Goal: Obtain resource: Download file/media

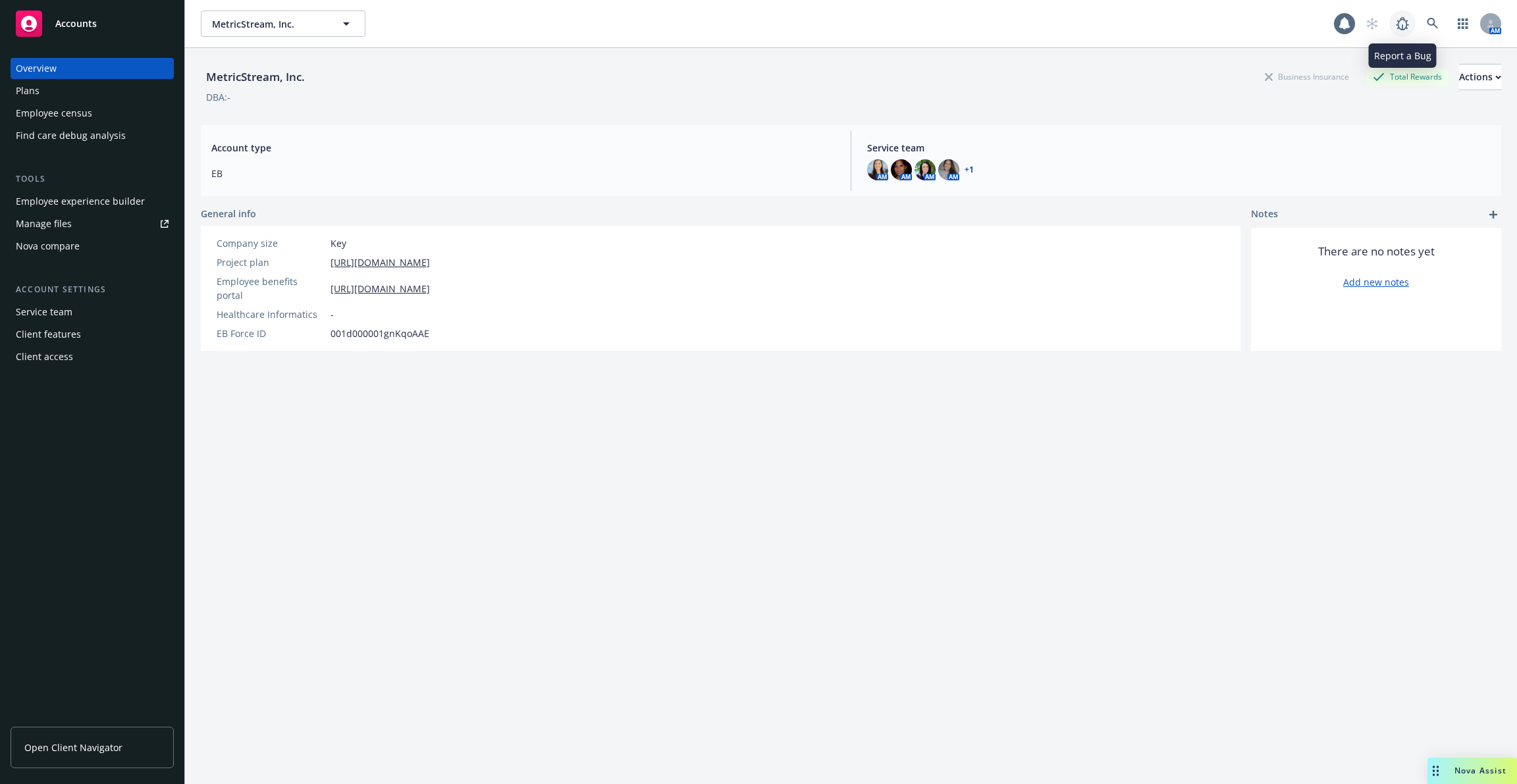
click at [1409, 24] on icon at bounding box center [1402, 23] width 16 height 16
click at [1332, 25] on div "MetricStream, Inc. MetricStream, Inc." at bounding box center [767, 23] width 1134 height 26
click at [1346, 25] on icon at bounding box center [1345, 23] width 11 height 12
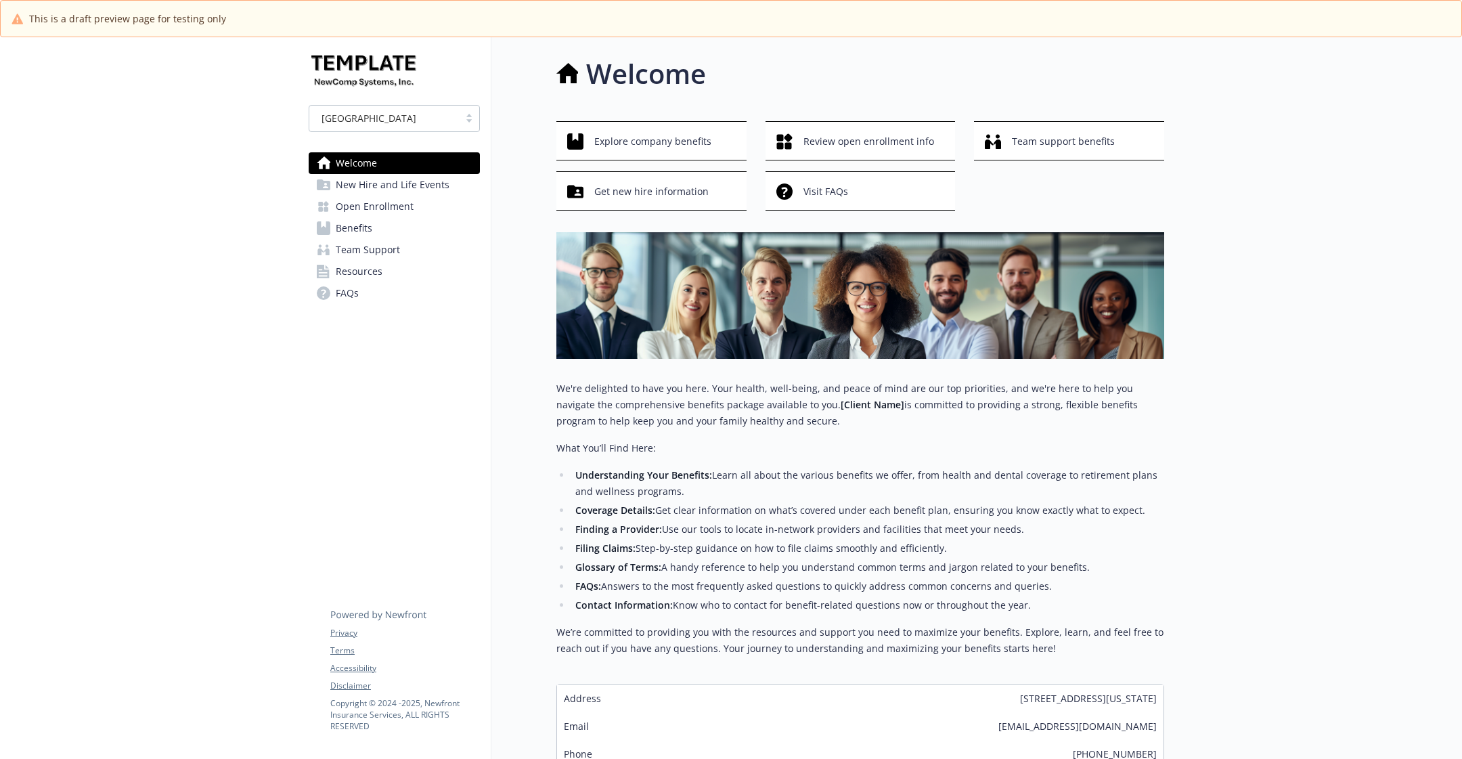
click at [406, 284] on link "FAQs" at bounding box center [394, 293] width 171 height 22
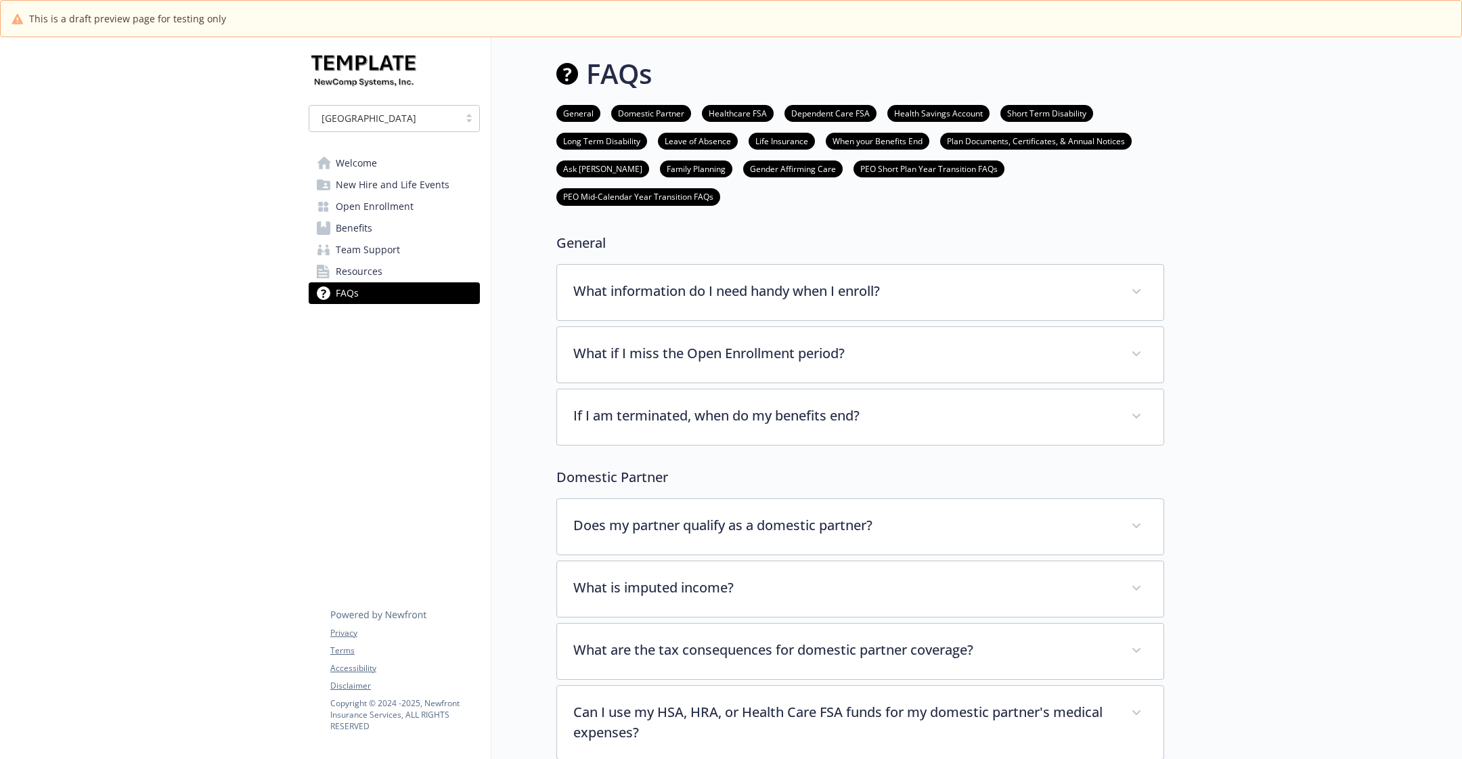
click at [401, 274] on link "Resources" at bounding box center [394, 272] width 171 height 22
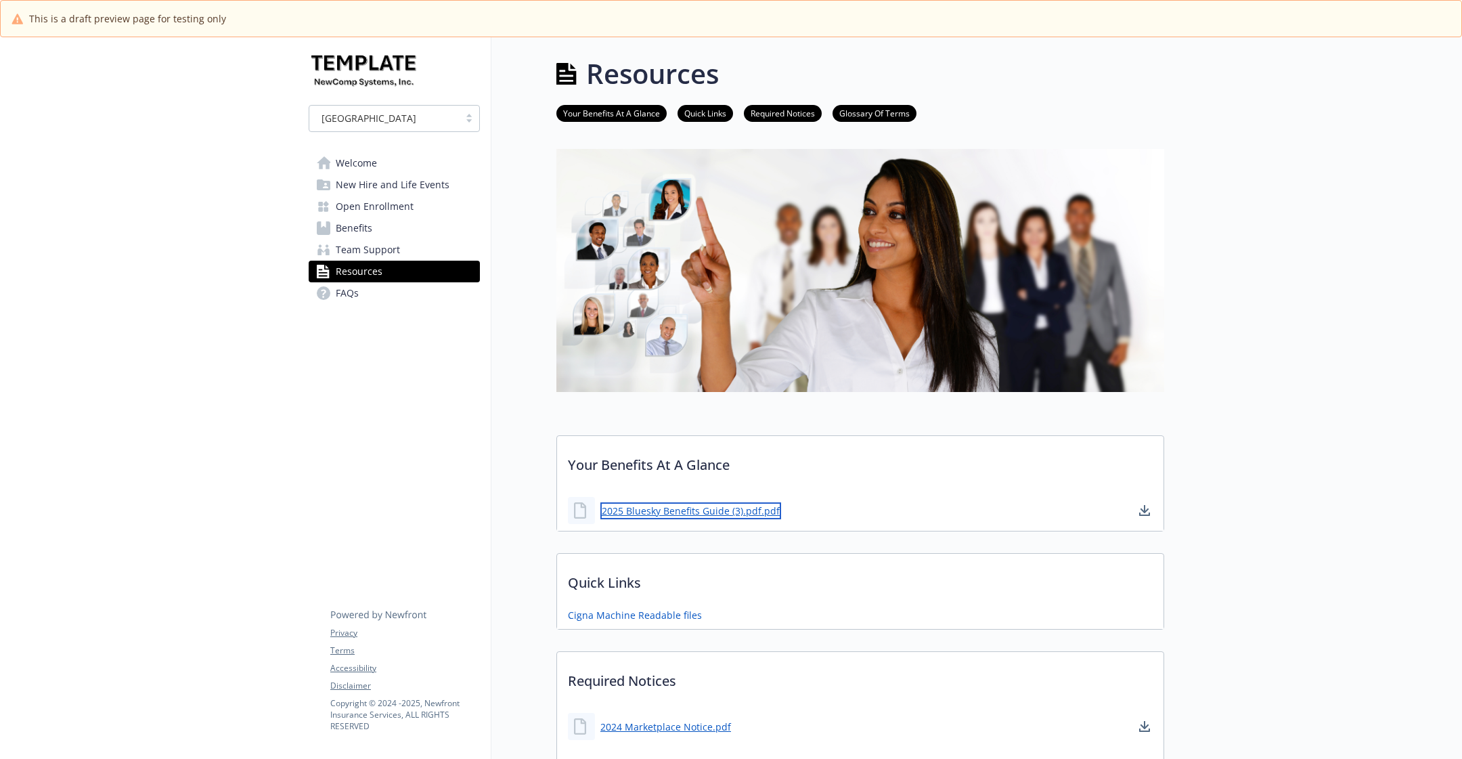
click at [650, 508] on link "2025 Bluesky Benefits Guide (3).pdf.pdf" at bounding box center [690, 510] width 181 height 17
click at [1071, 490] on div "2025 Bluesky Benefits Guide (3).pdf.pdf" at bounding box center [860, 510] width 606 height 41
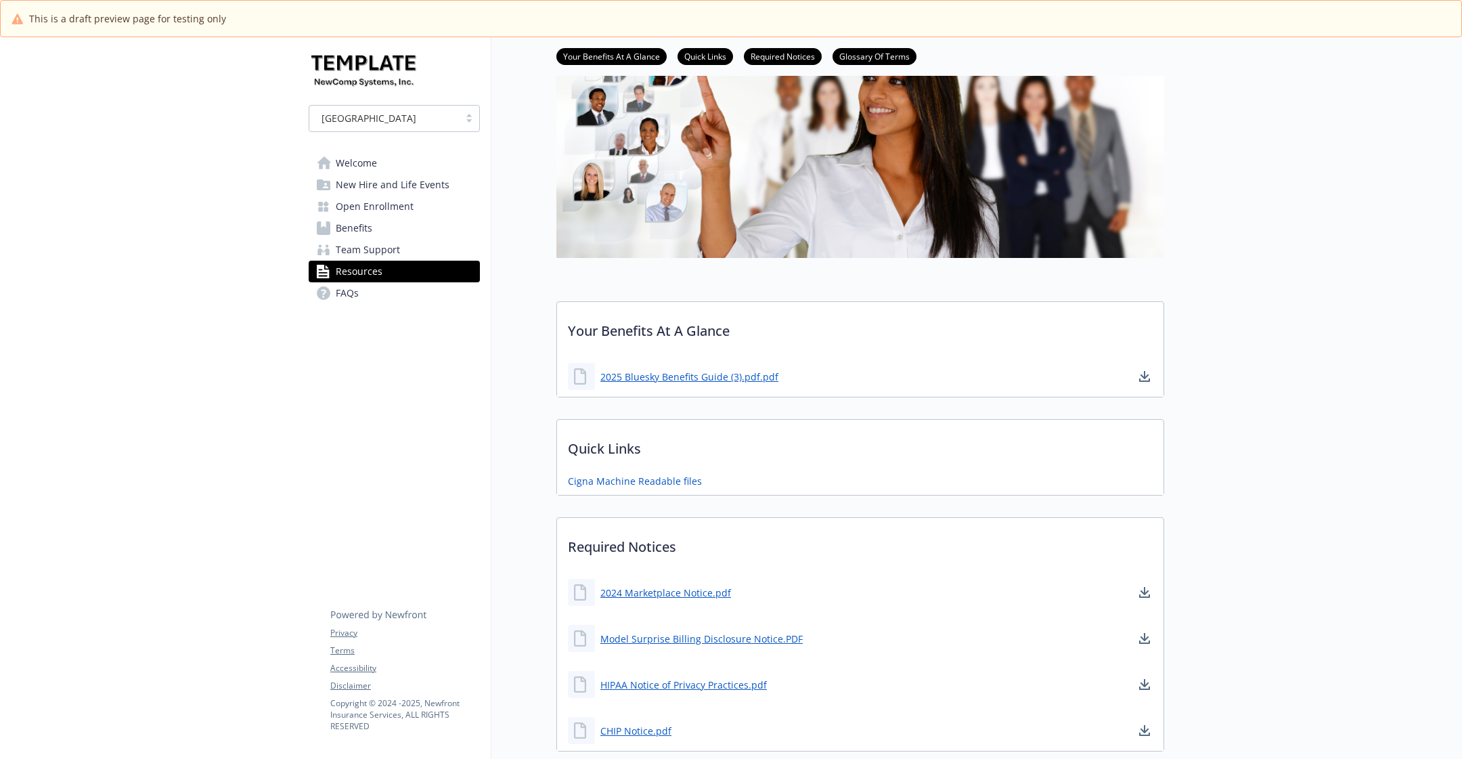
scroll to position [179, 0]
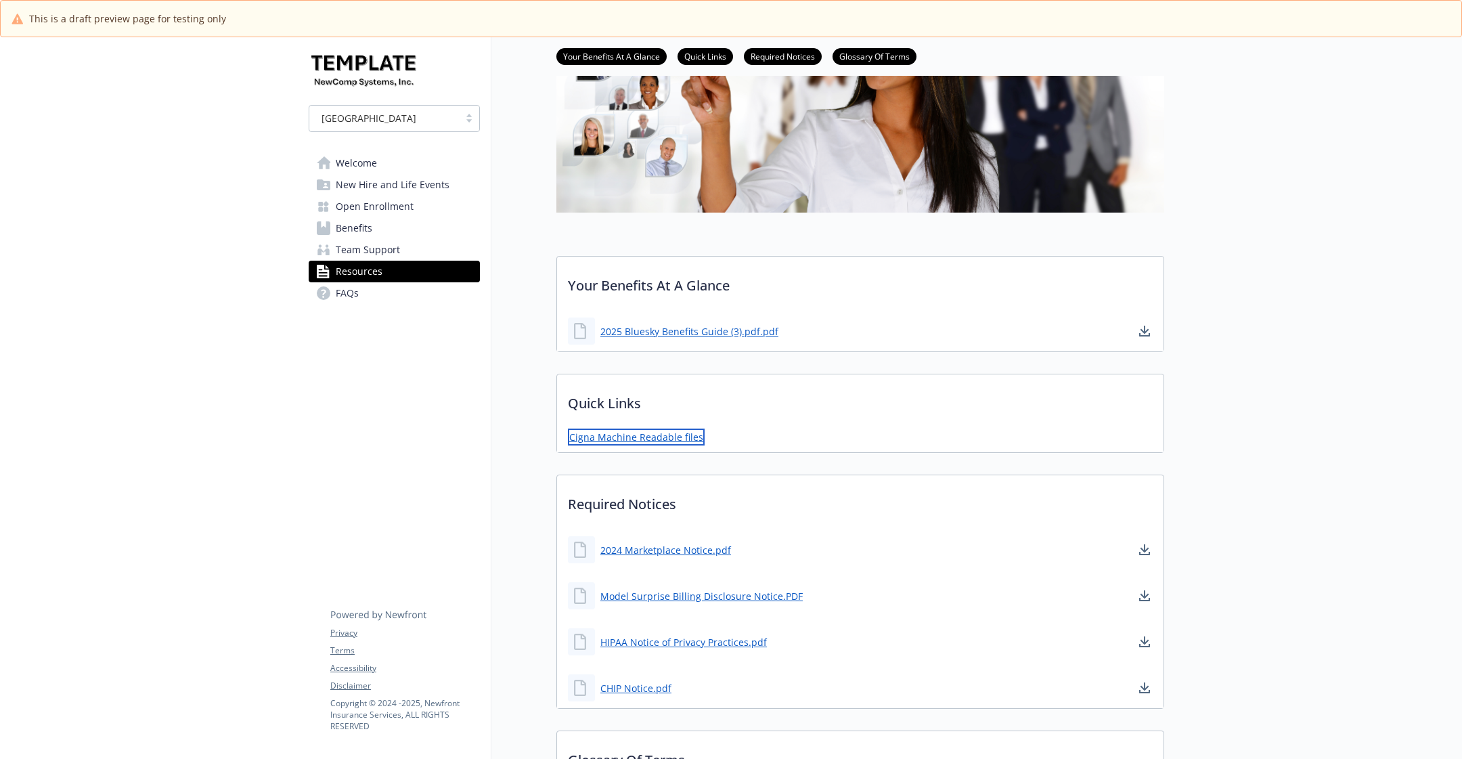
click at [677, 437] on link "Cigna Machine Readable files" at bounding box center [636, 436] width 137 height 17
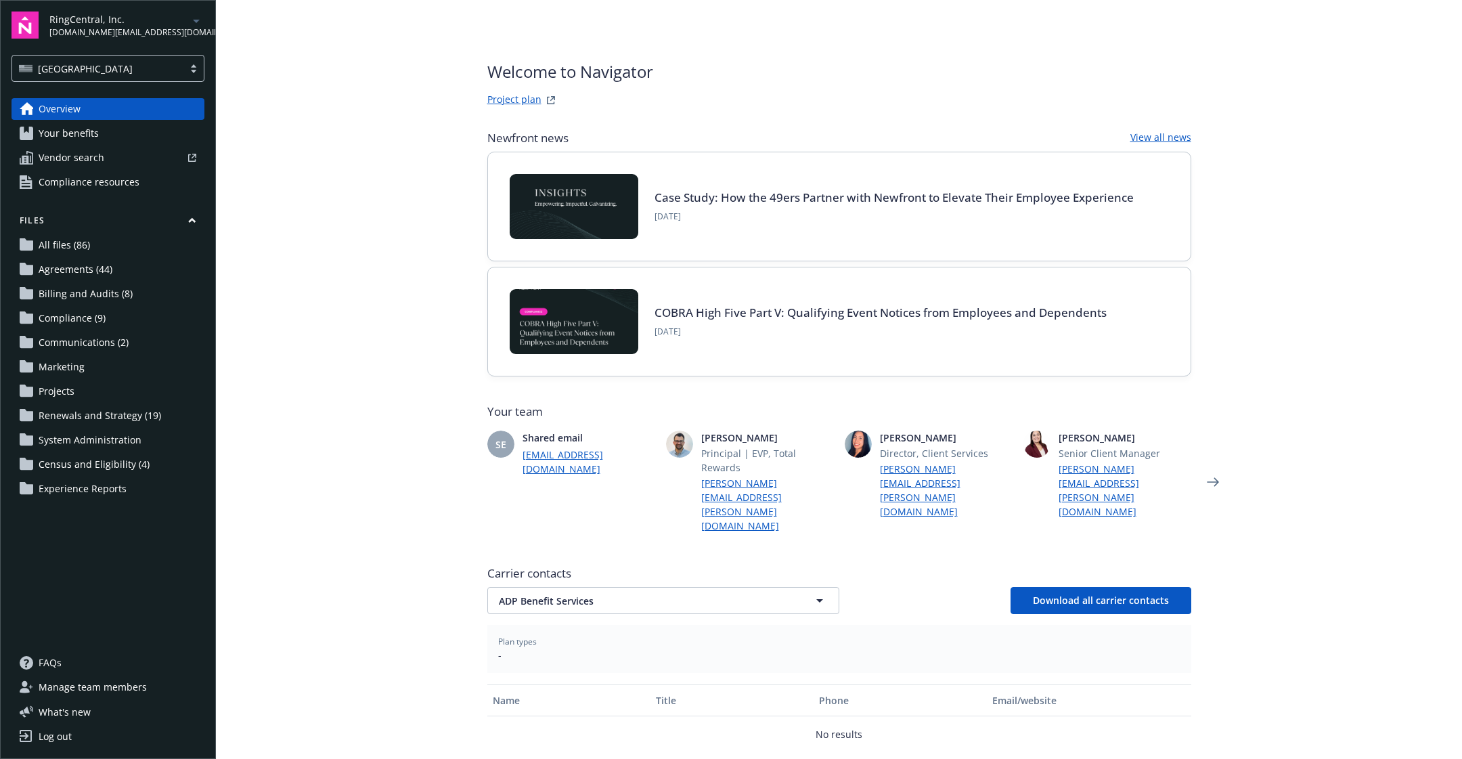
click at [120, 52] on div "RingCentral, Inc. amy.how@newfront.com USA" at bounding box center [108, 47] width 193 height 70
click at [114, 66] on div "[GEOGRAPHIC_DATA]" at bounding box center [98, 69] width 158 height 14
click at [99, 125] on div "Non-USA" at bounding box center [108, 128] width 176 height 14
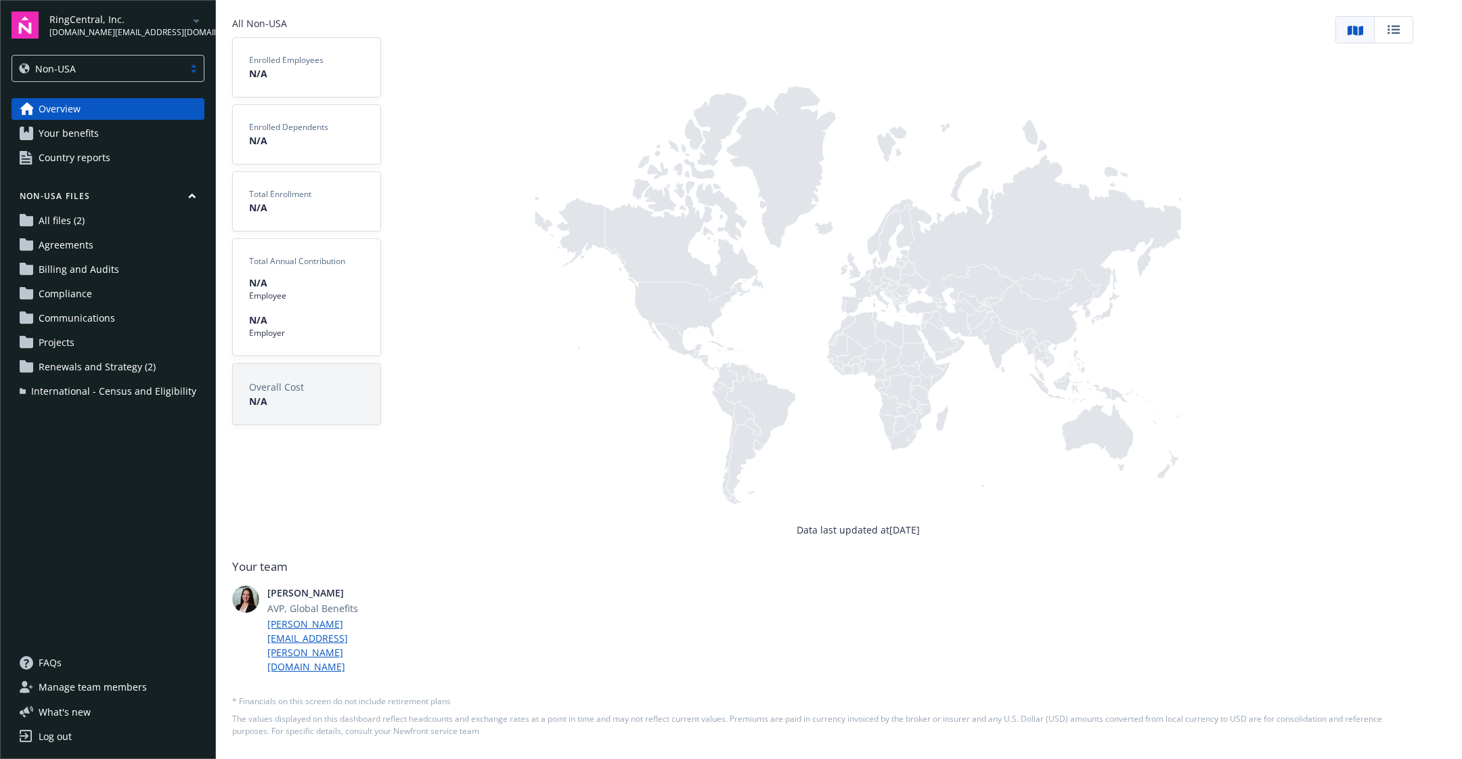
click at [148, 389] on span "International - Census and Eligibility" at bounding box center [113, 391] width 165 height 22
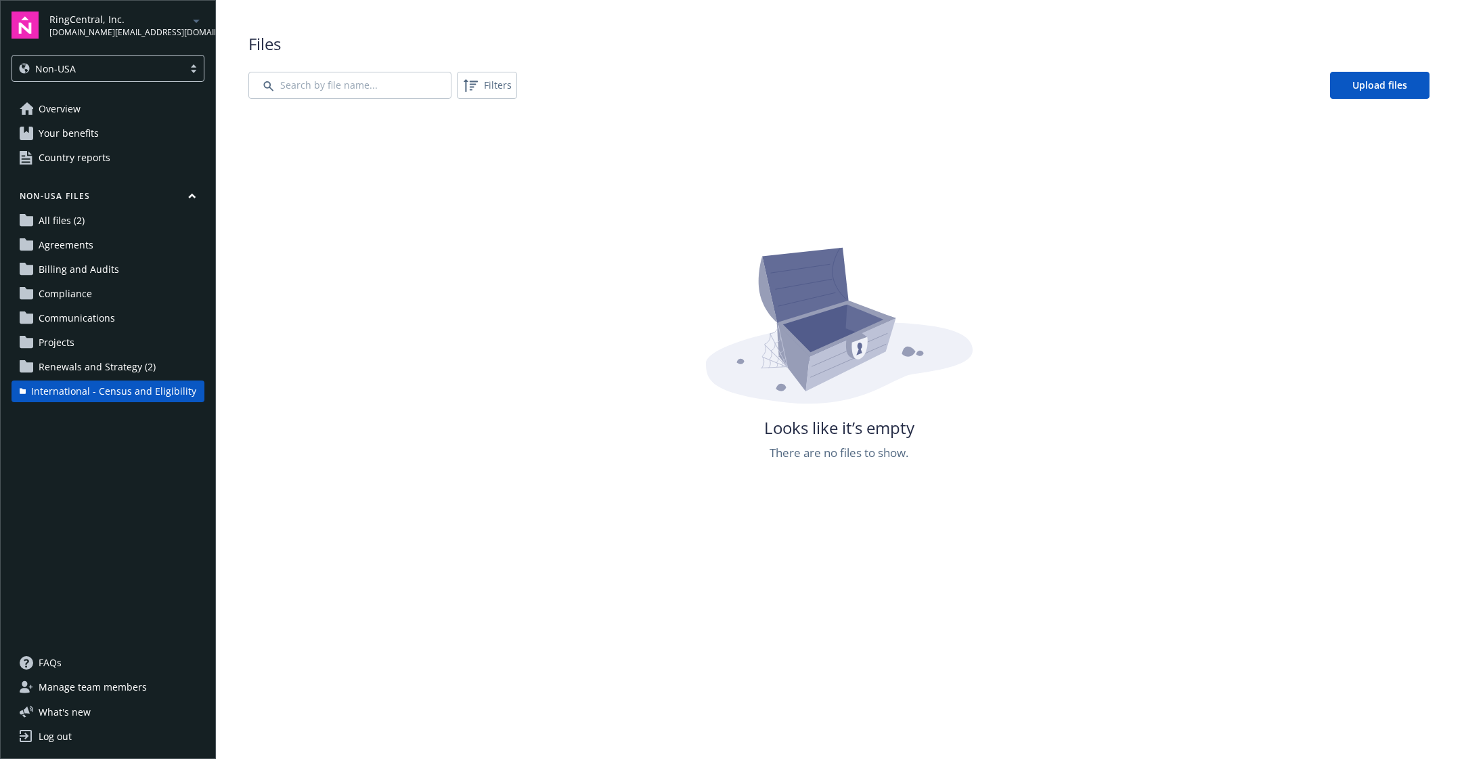
click at [152, 369] on link "Renewals and Strategy (2)" at bounding box center [108, 367] width 193 height 22
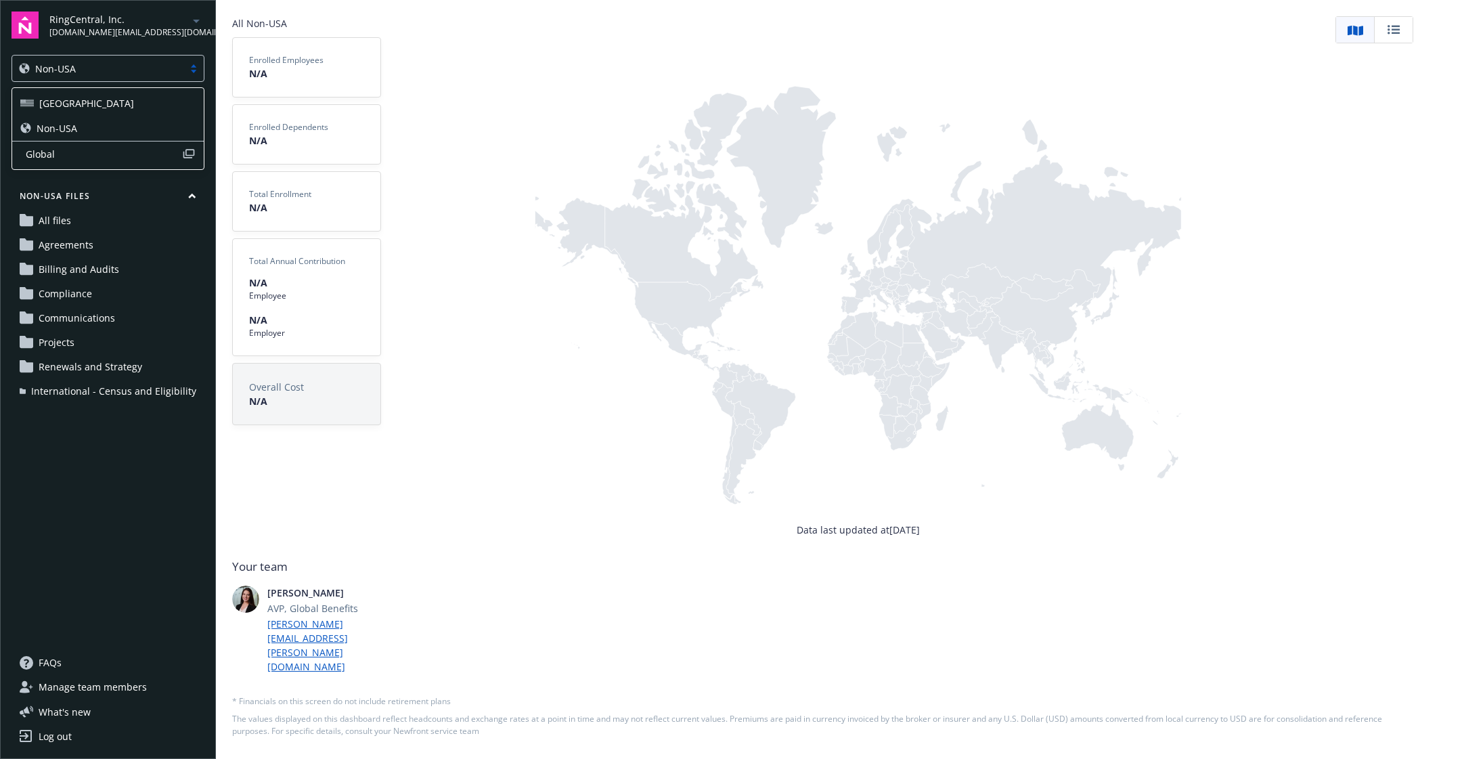
click at [108, 71] on div "Non-USA" at bounding box center [98, 69] width 158 height 14
click at [103, 99] on div "[GEOGRAPHIC_DATA]" at bounding box center [108, 103] width 176 height 14
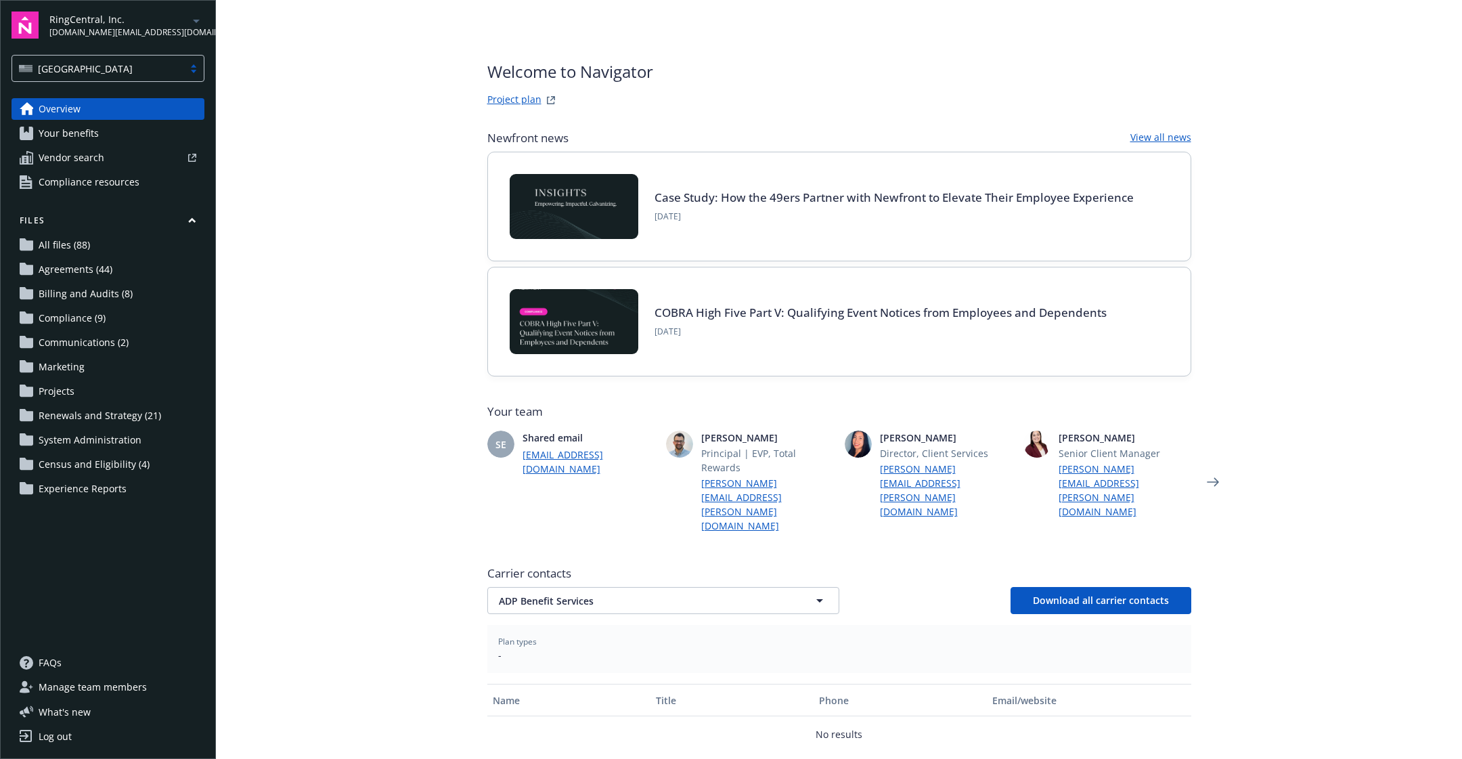
click at [104, 413] on span "Renewals and Strategy (21)" at bounding box center [100, 416] width 122 height 22
click at [148, 416] on span "Renewals and Strategy (21)" at bounding box center [100, 416] width 122 height 22
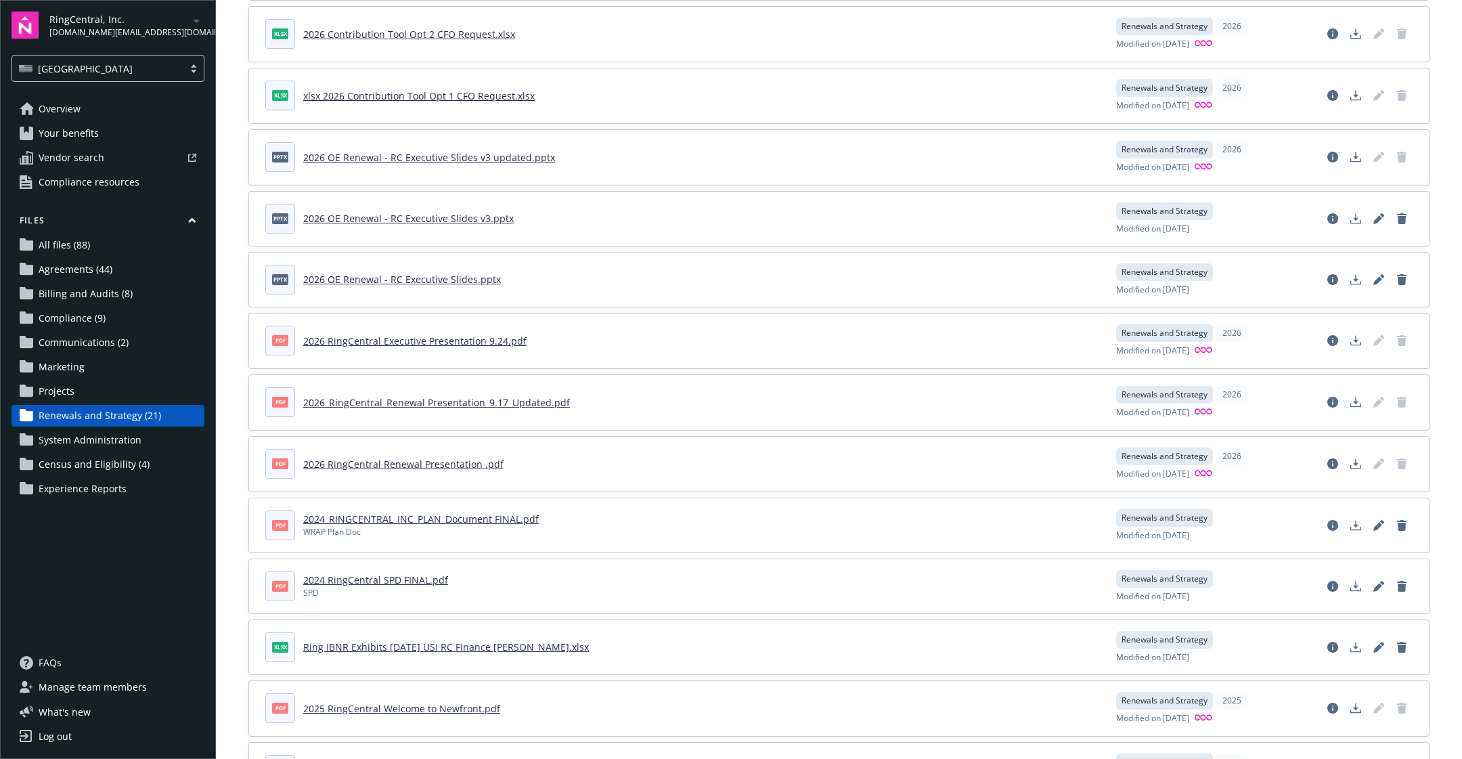
scroll to position [290, 0]
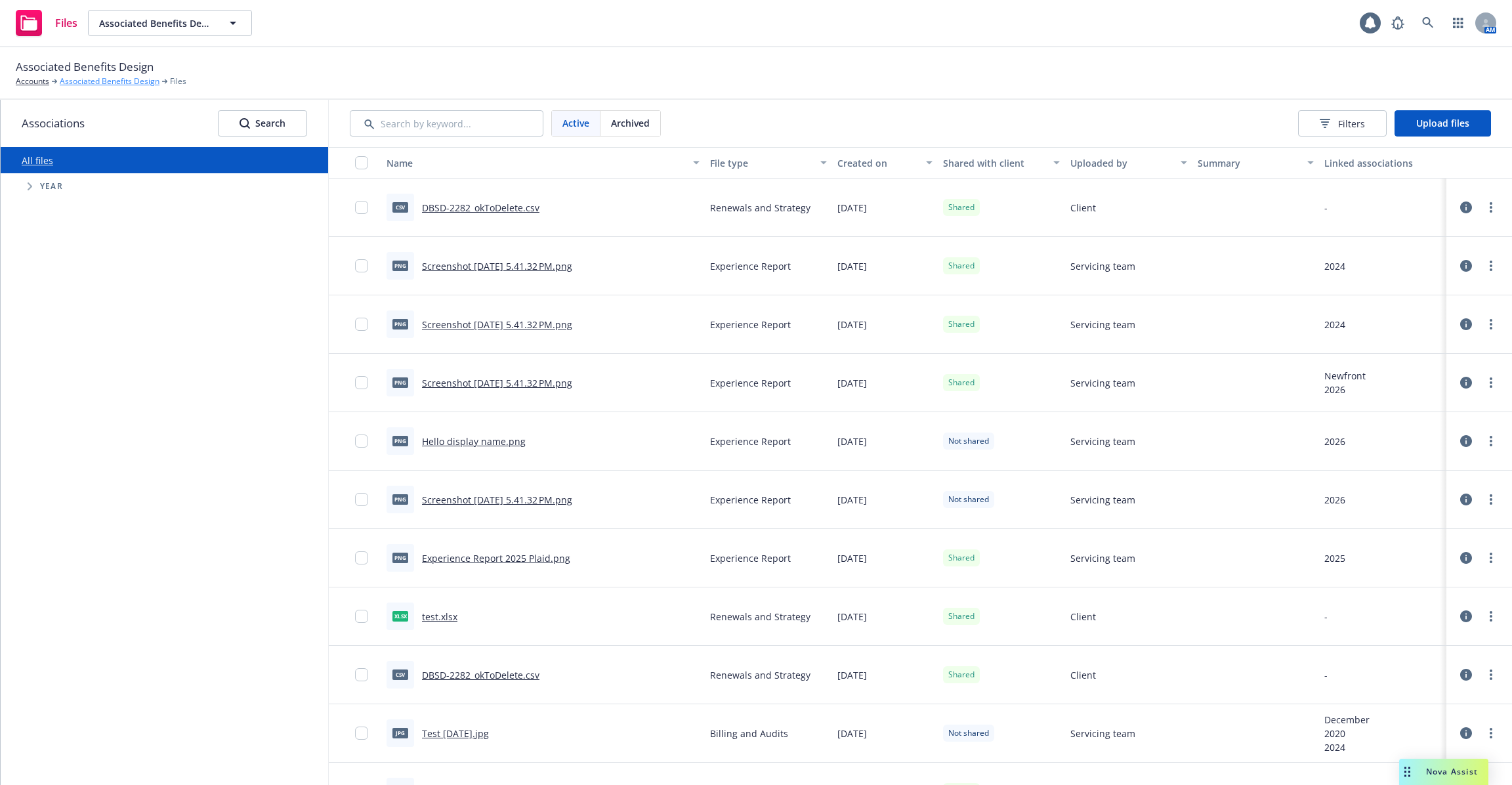
click at [124, 85] on link "Associated Benefits Design" at bounding box center [110, 82] width 100 height 12
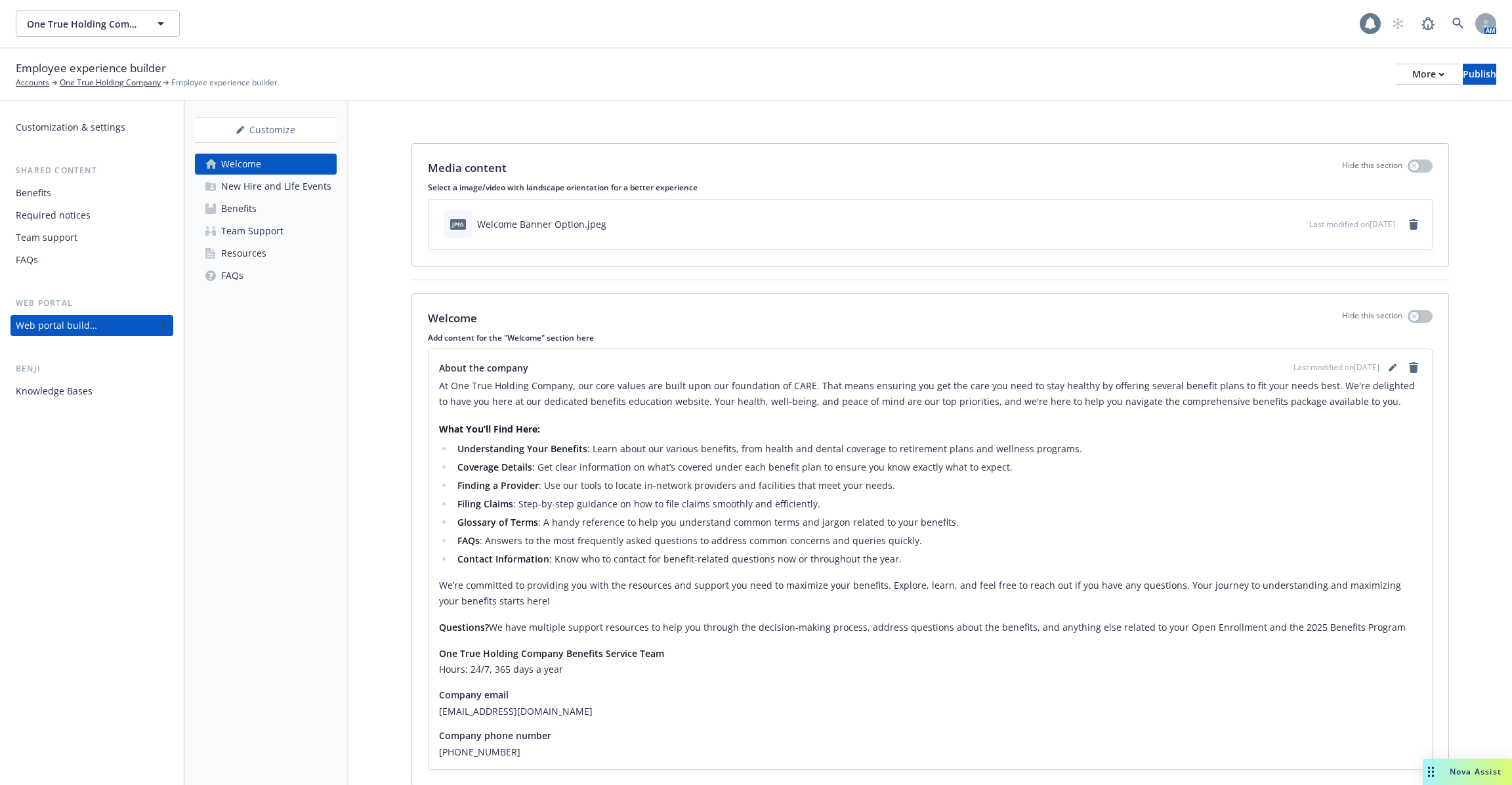
click at [1371, 24] on icon at bounding box center [1370, 23] width 11 height 12
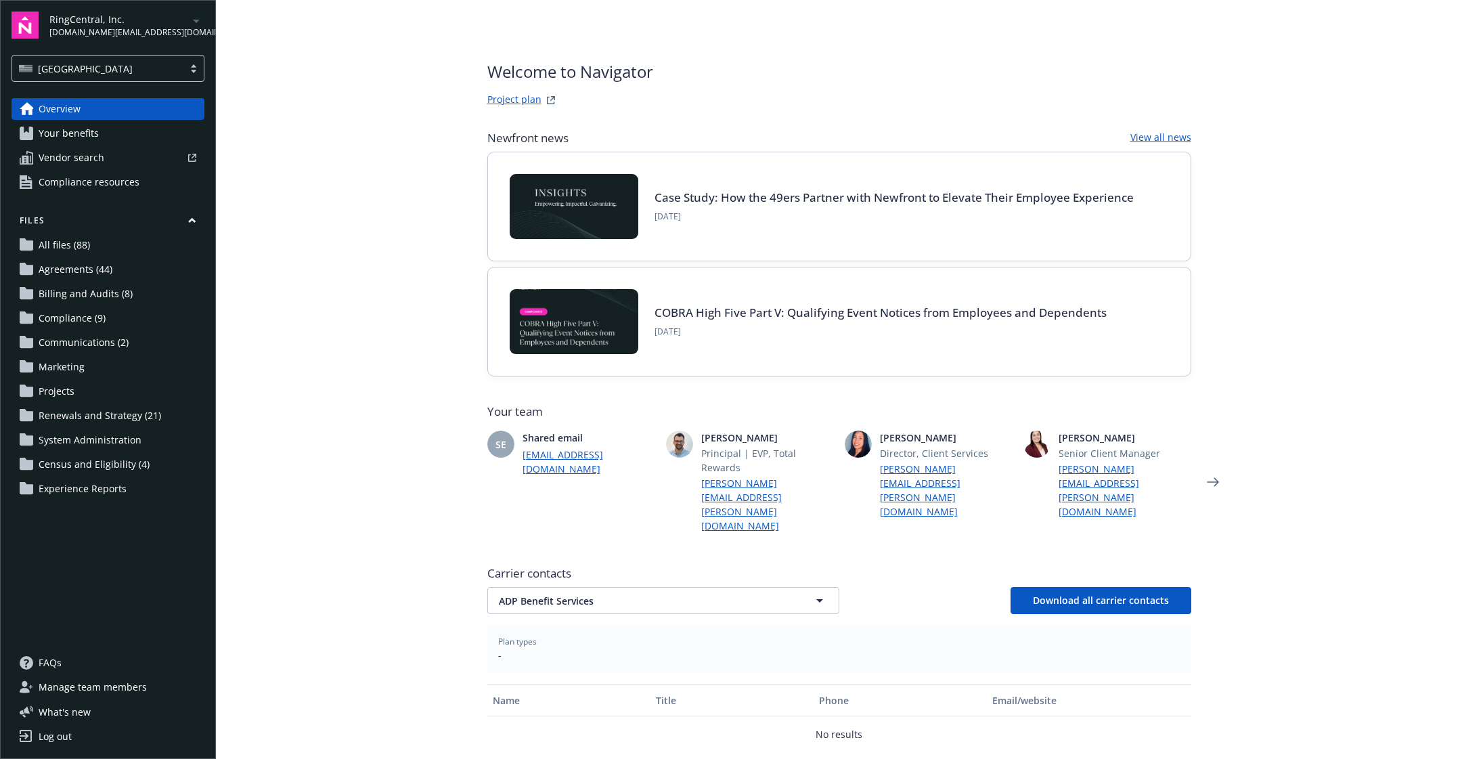
click at [117, 425] on span "Renewals and Strategy (21)" at bounding box center [100, 416] width 122 height 22
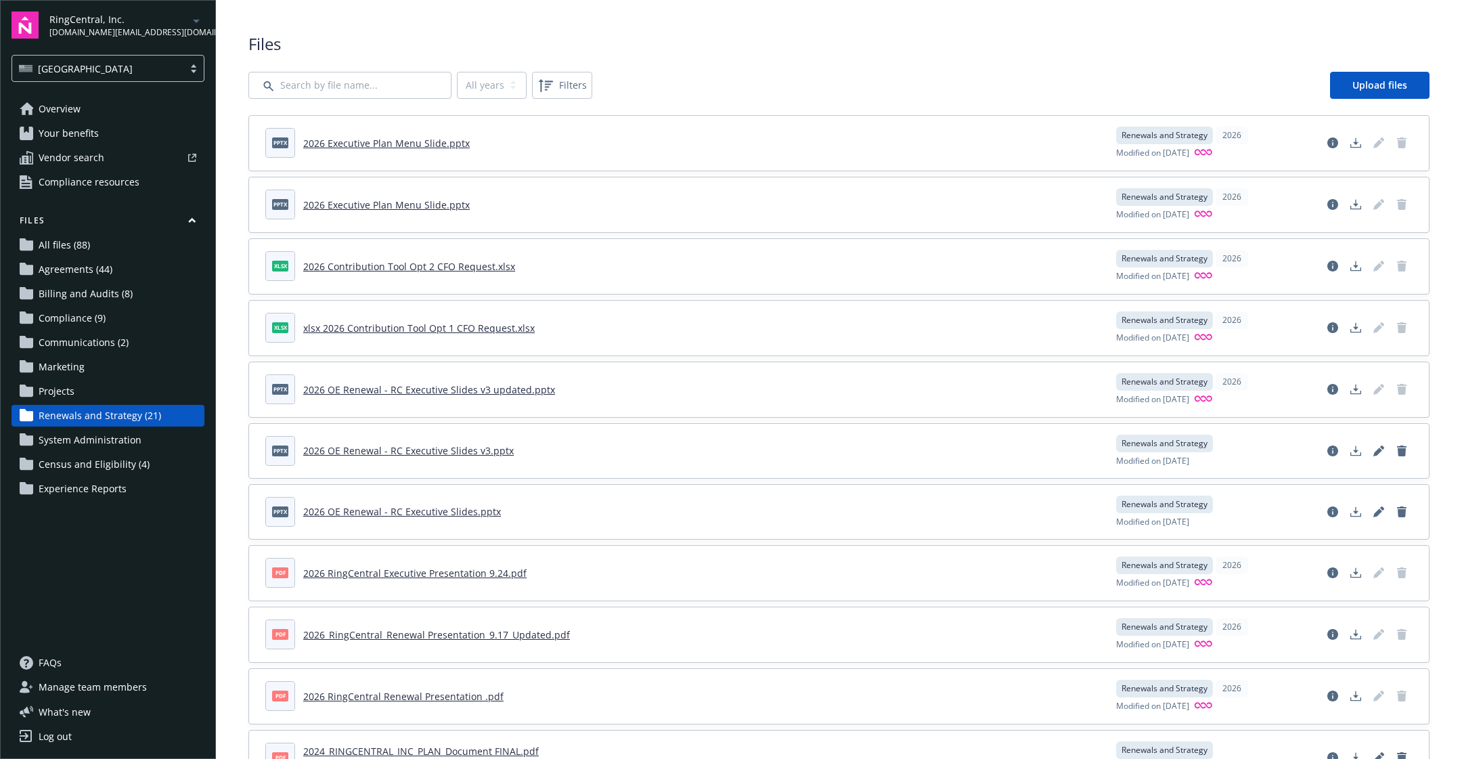
click at [112, 443] on span "System Administration" at bounding box center [90, 440] width 103 height 22
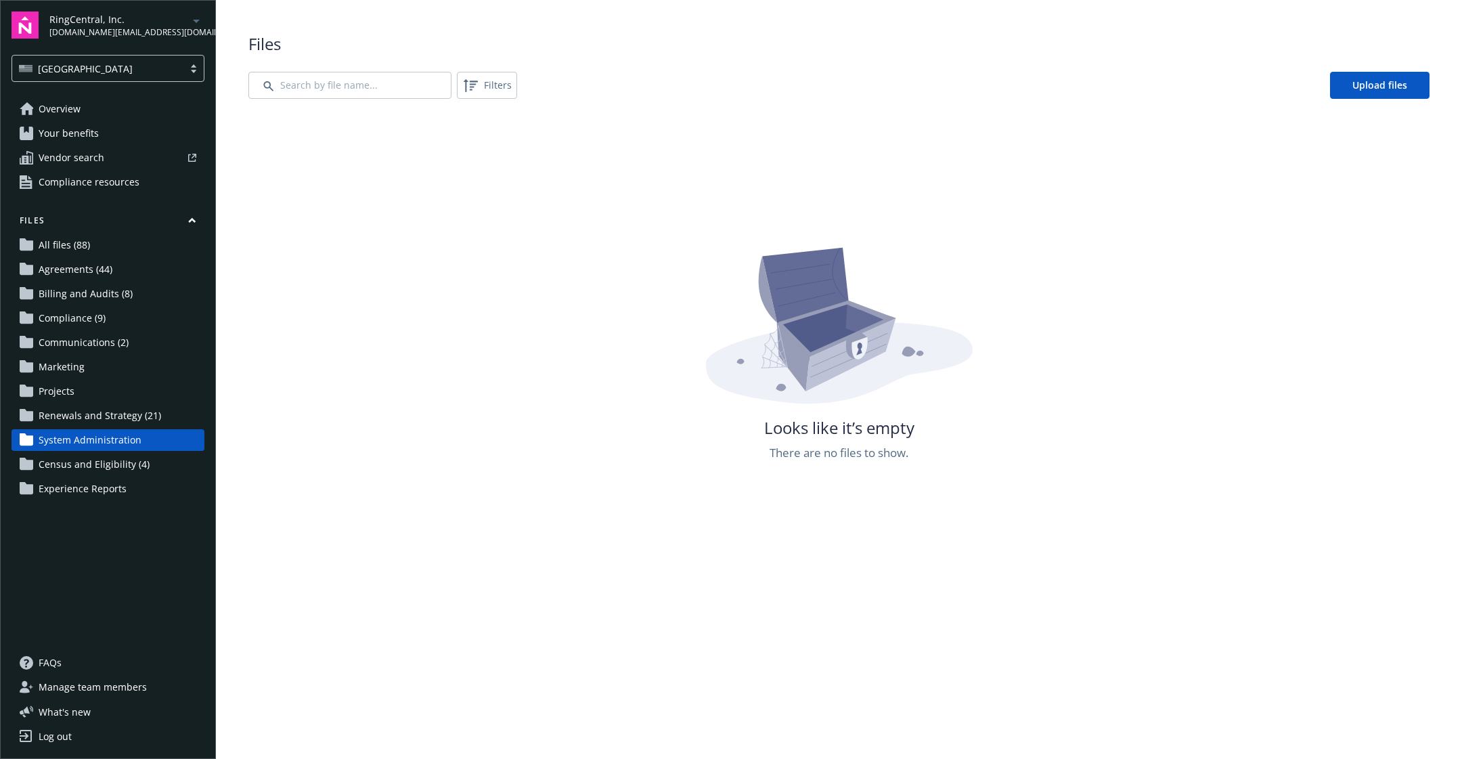
click at [118, 266] on link "Agreements (44)" at bounding box center [108, 270] width 193 height 22
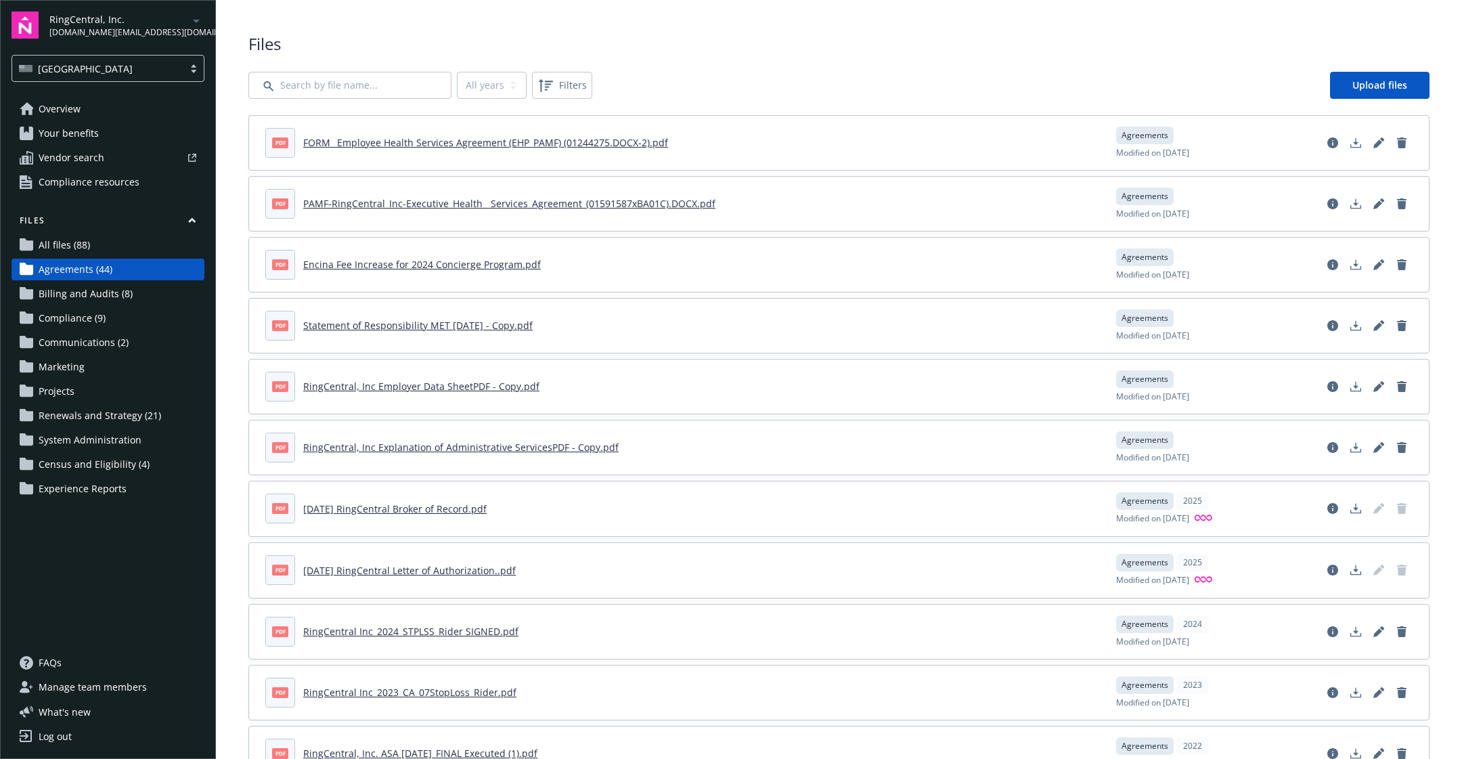
click at [116, 298] on span "Billing and Audits (8)" at bounding box center [86, 294] width 94 height 22
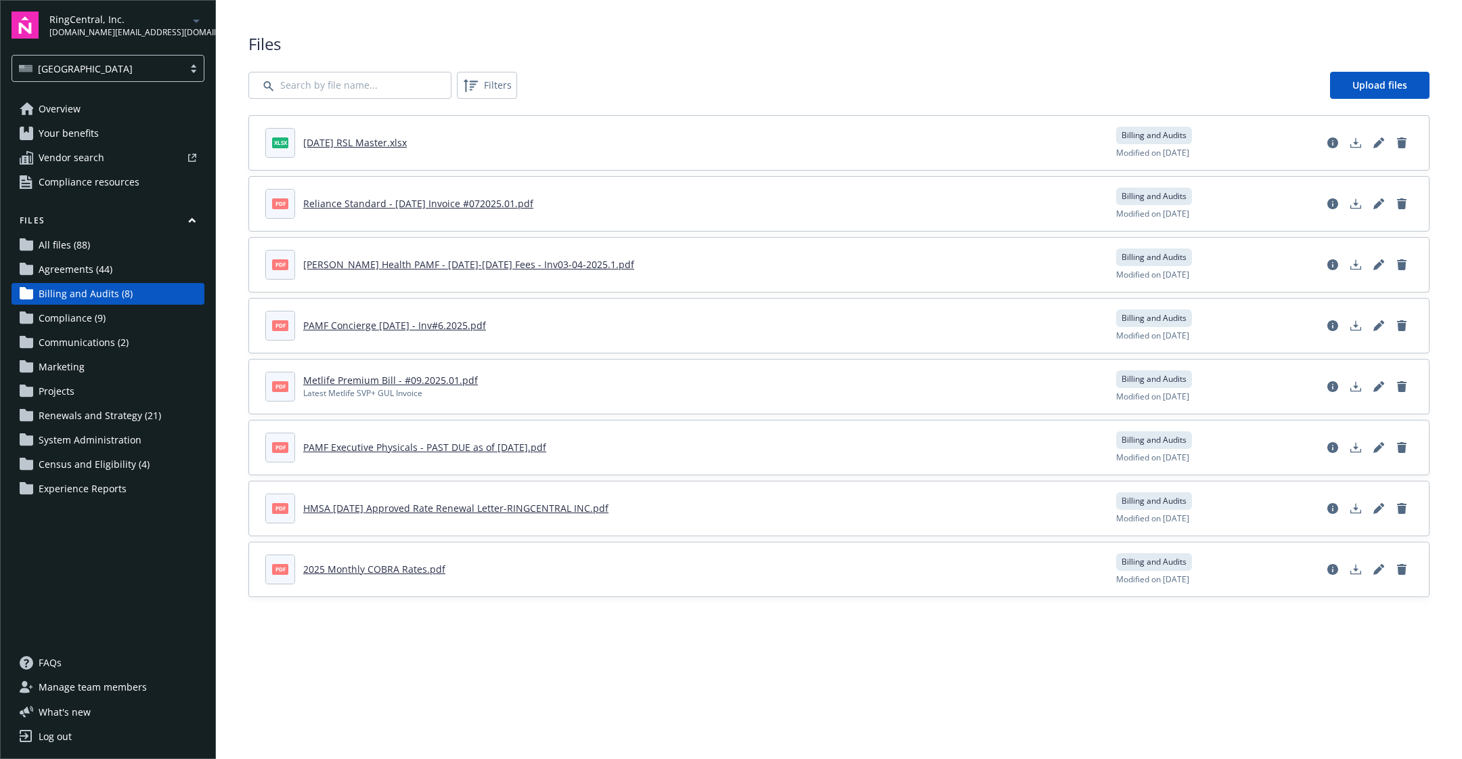
click at [114, 267] on link "Agreements (44)" at bounding box center [108, 270] width 193 height 22
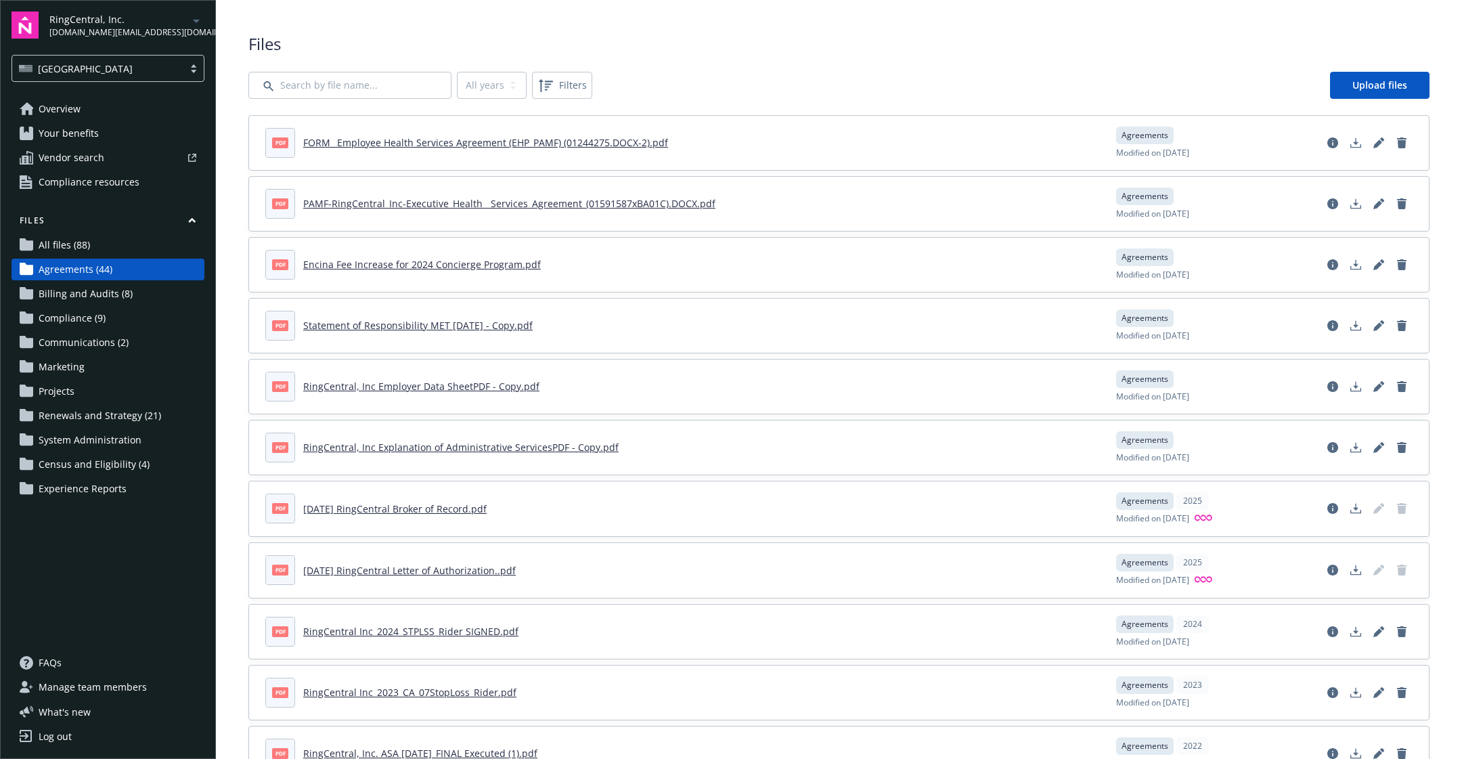
click at [107, 416] on span "Renewals and Strategy (21)" at bounding box center [100, 416] width 122 height 22
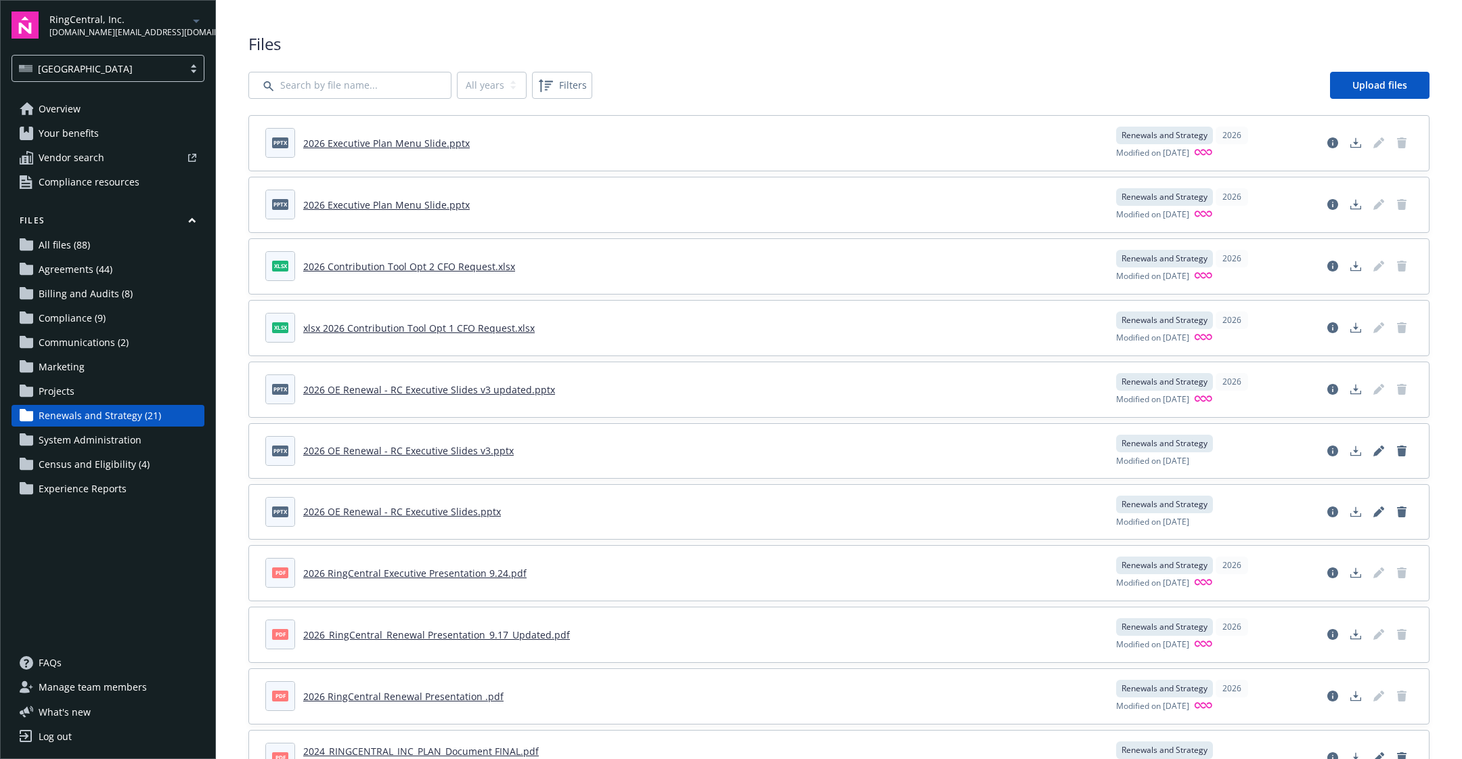
click at [414, 139] on link "2026 Executive Plan Menu Slide.pptx" at bounding box center [386, 143] width 166 height 13
click at [1324, 141] on link "View file details" at bounding box center [1333, 143] width 22 height 22
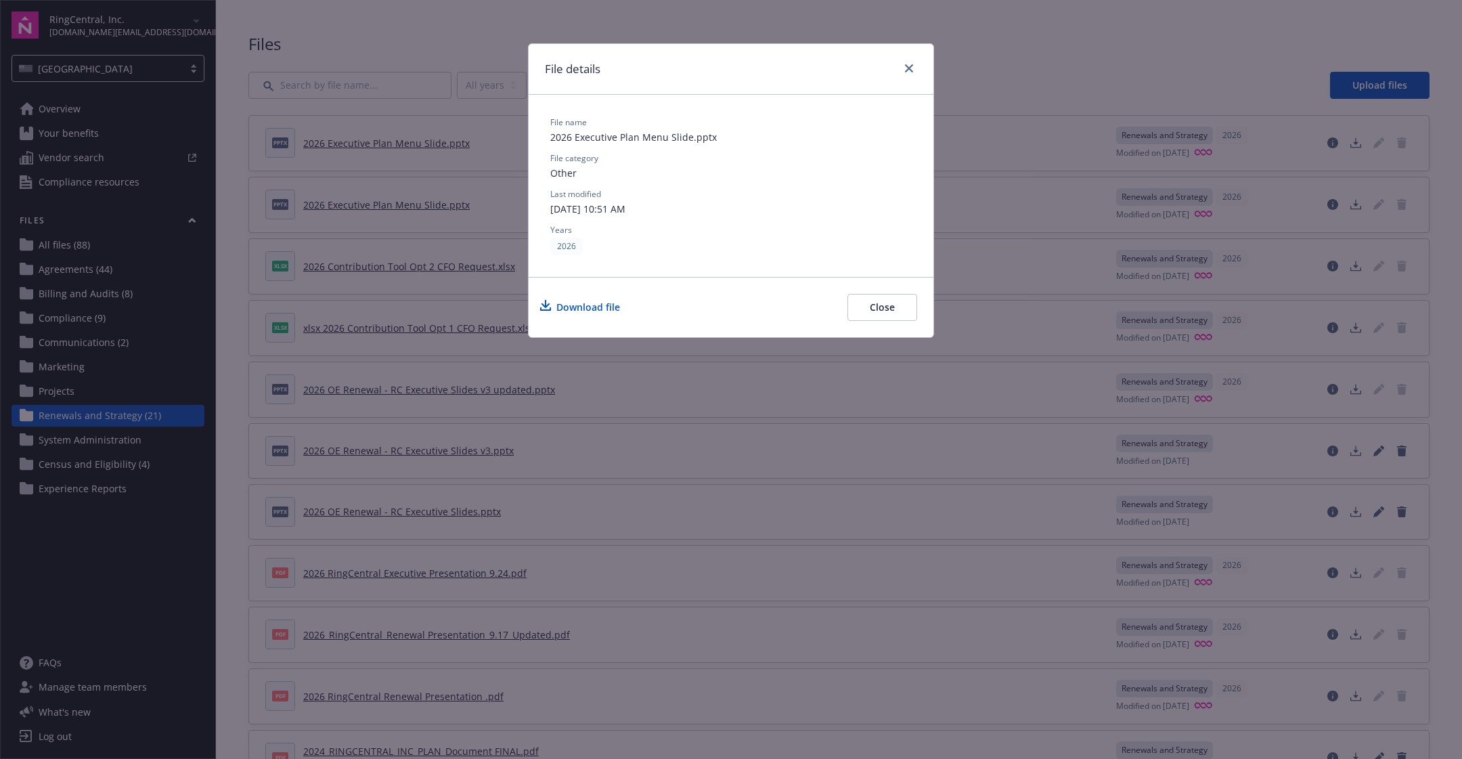
click at [788, 467] on div "File details File name 2026 Executive Plan Menu Slide.pptx File category Other …" at bounding box center [731, 379] width 1462 height 759
click at [905, 68] on icon "close" at bounding box center [909, 68] width 8 height 8
